Goal: Task Accomplishment & Management: Manage account settings

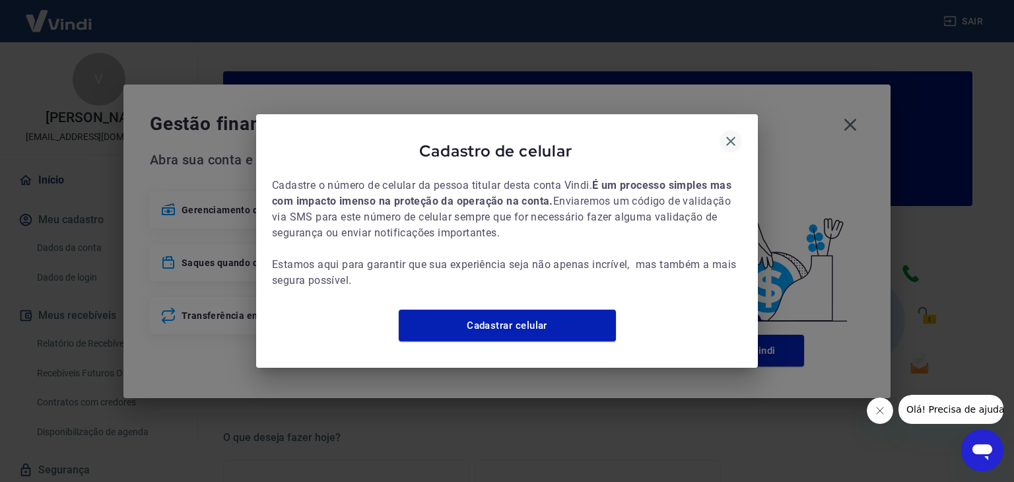
click at [736, 133] on icon "button" at bounding box center [731, 141] width 16 height 16
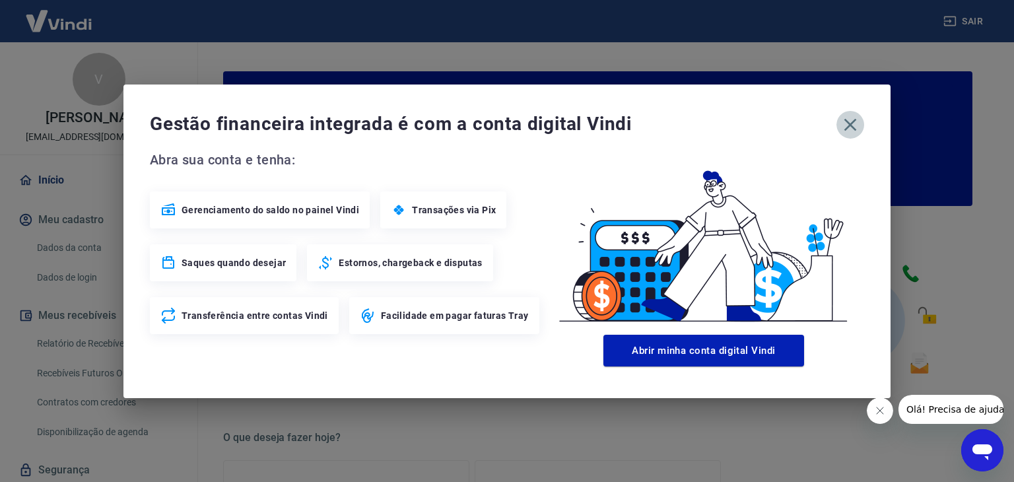
drag, startPoint x: 852, startPoint y: 126, endPoint x: 827, endPoint y: 139, distance: 27.5
click at [852, 125] on icon "button" at bounding box center [851, 124] width 13 height 13
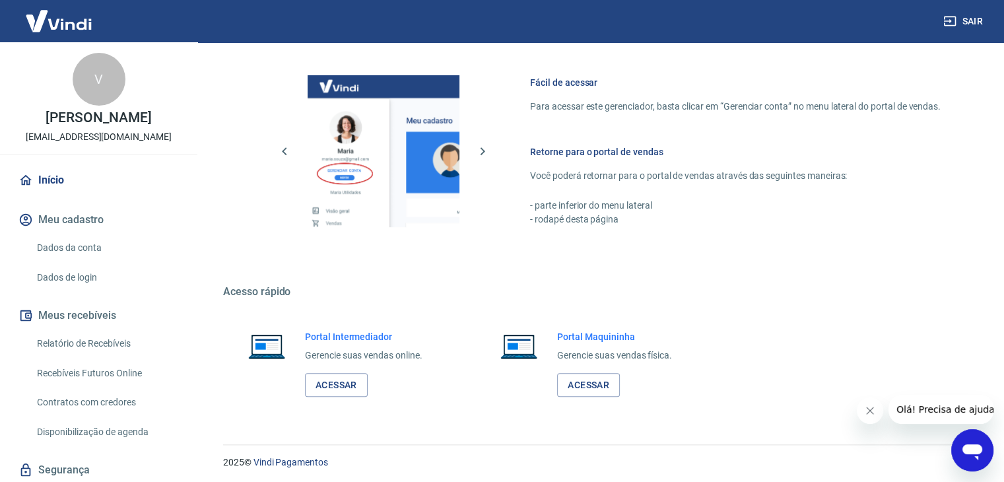
scroll to position [697, 0]
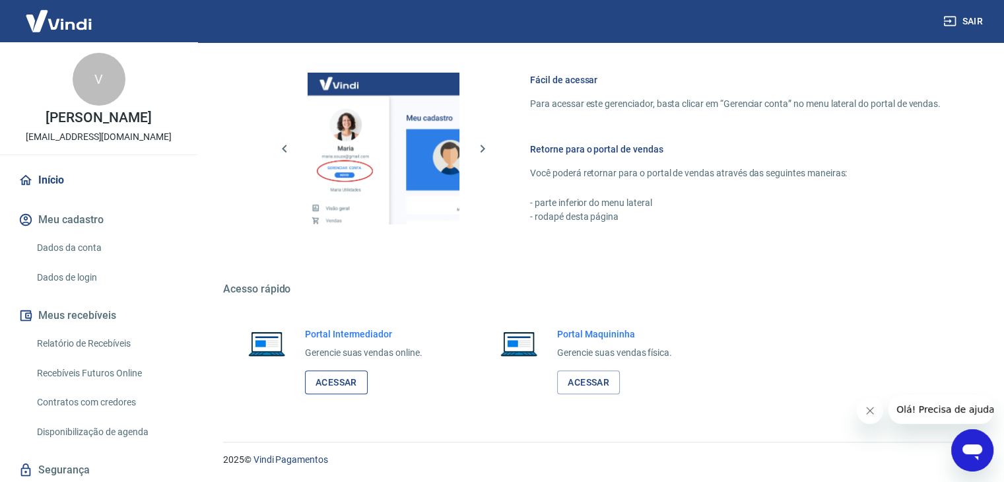
click at [335, 376] on link "Acessar" at bounding box center [336, 382] width 63 height 24
